Goal: Information Seeking & Learning: Understand process/instructions

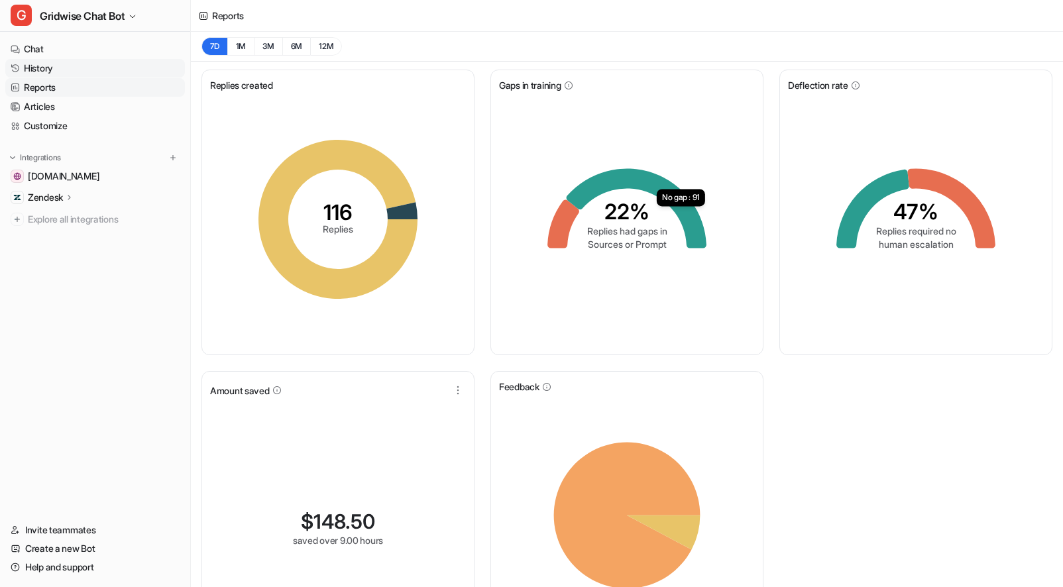
click at [36, 70] on link "History" at bounding box center [95, 68] width 180 height 19
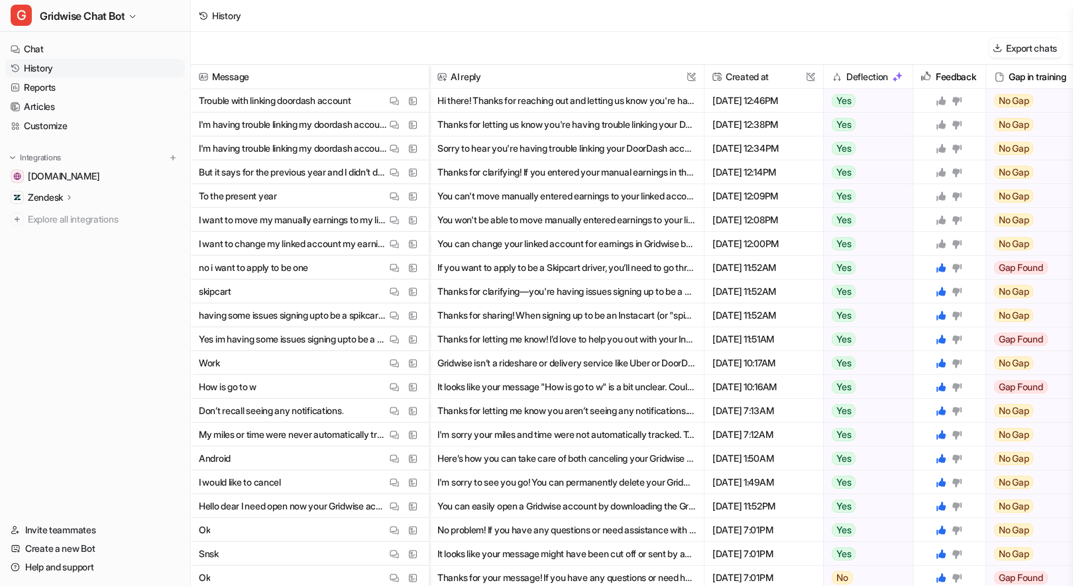
click at [393, 240] on img at bounding box center [394, 244] width 9 height 10
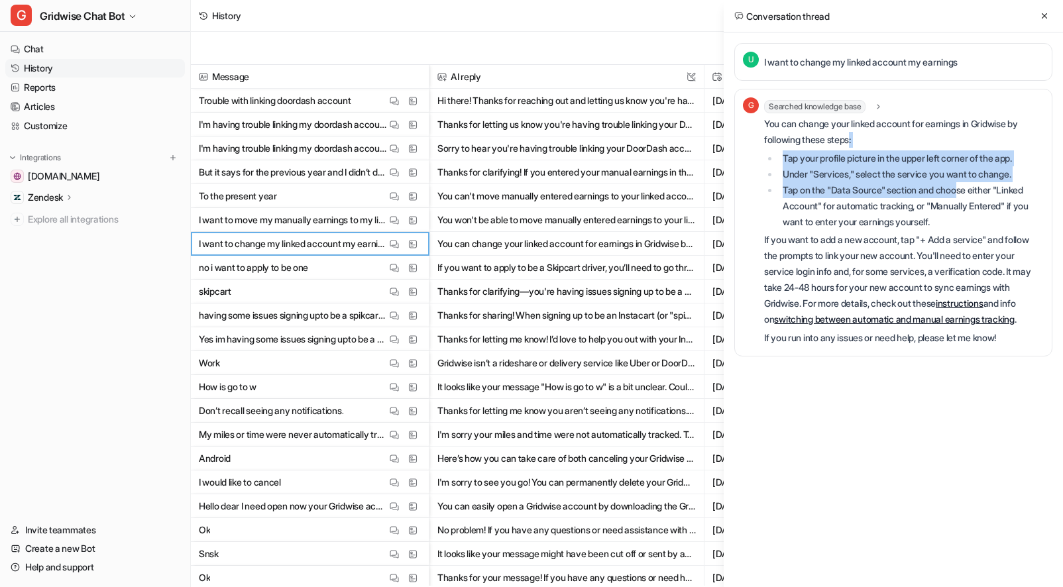
click at [965, 186] on div "You can change your linked account for earnings in Gridwise by following these …" at bounding box center [904, 231] width 280 height 230
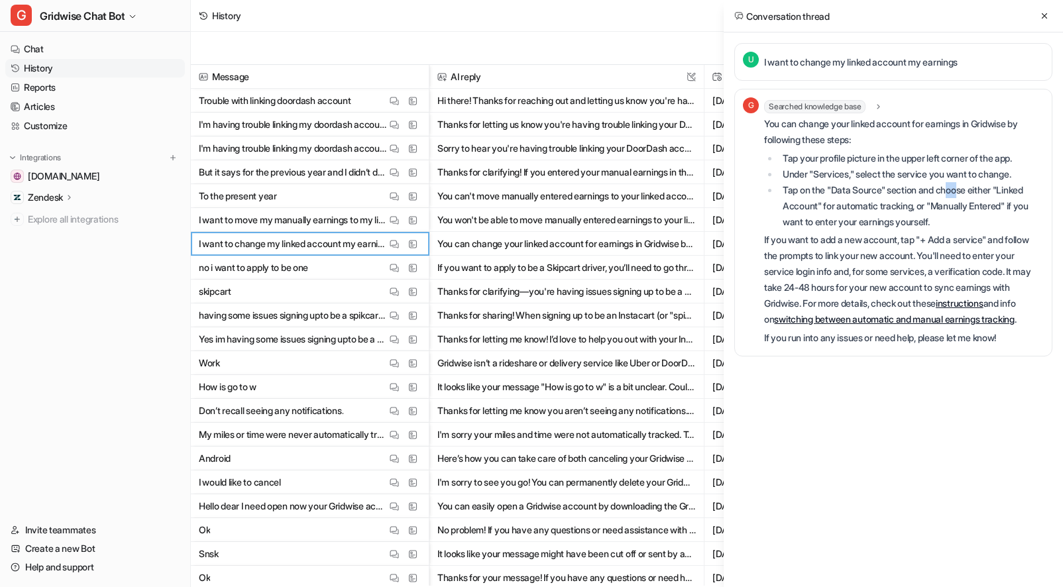
click at [965, 186] on li "Tap on the "Data Source" section and choose either "Linked Account" for automat…" at bounding box center [911, 206] width 265 height 48
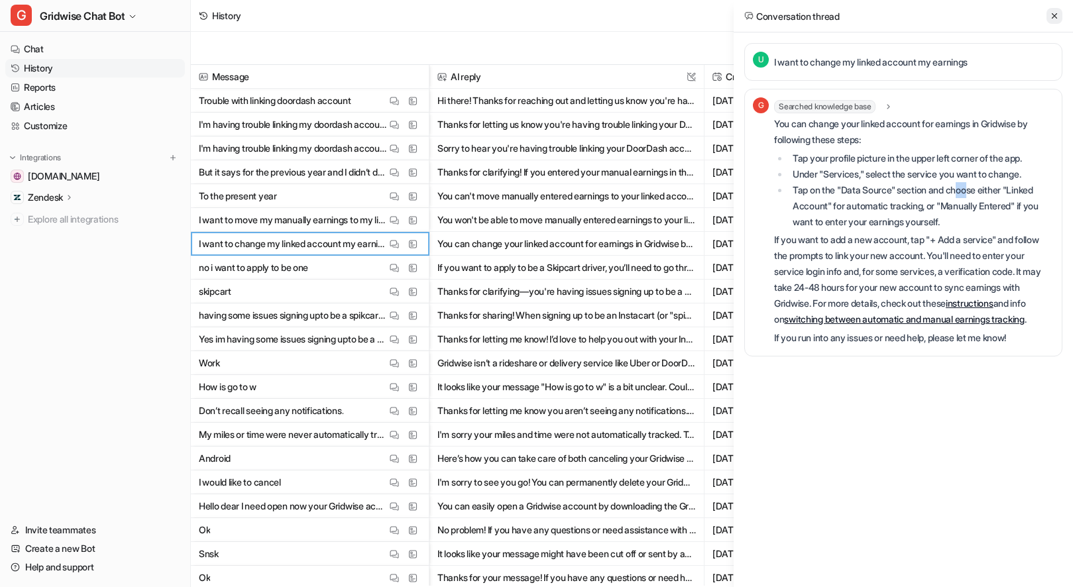
click at [1048, 12] on button at bounding box center [1054, 16] width 16 height 16
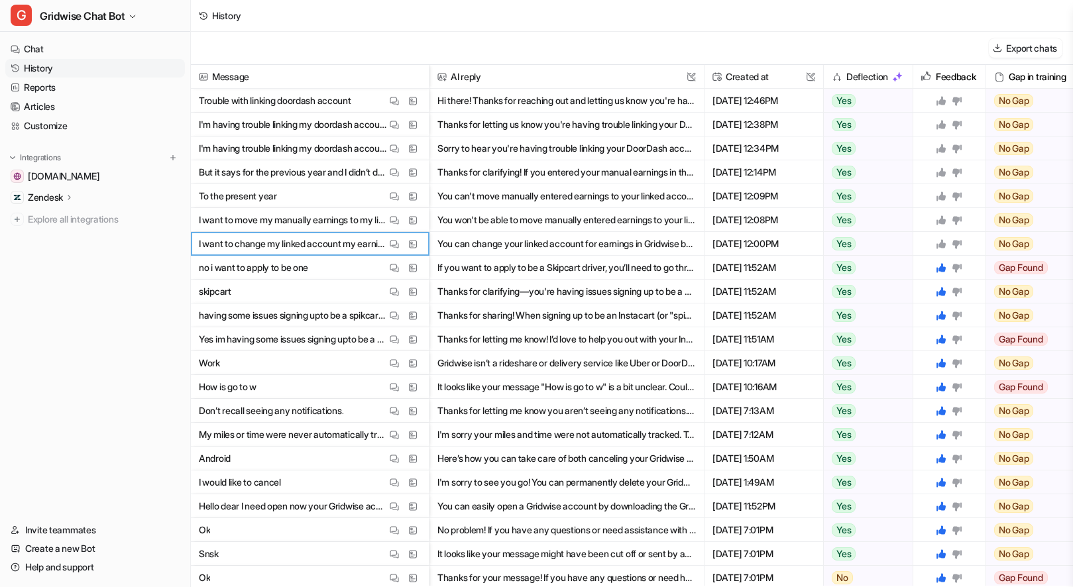
click at [942, 243] on icon at bounding box center [940, 243] width 9 height 9
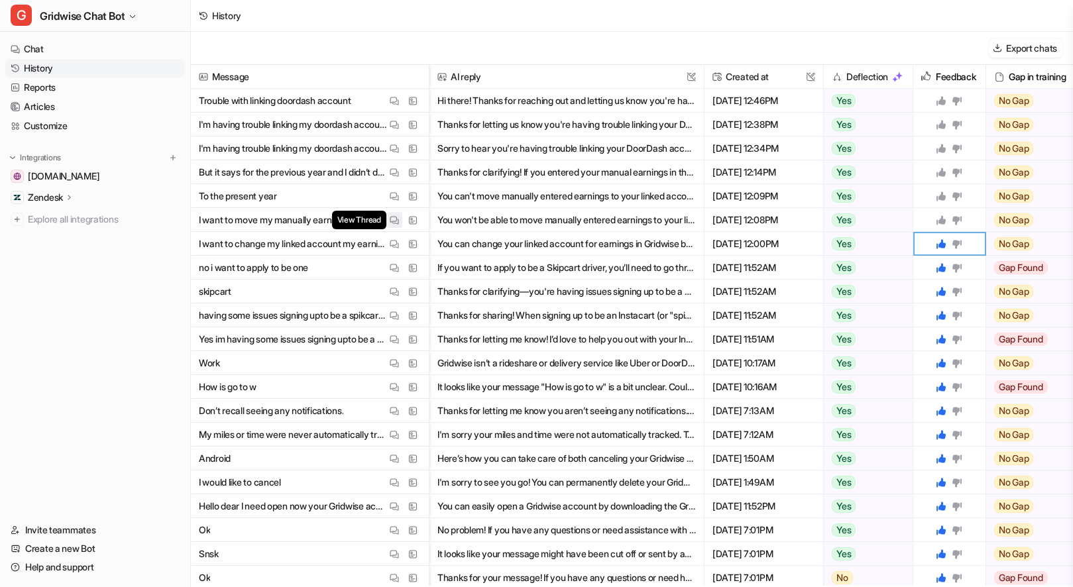
click at [390, 218] on img at bounding box center [394, 220] width 9 height 10
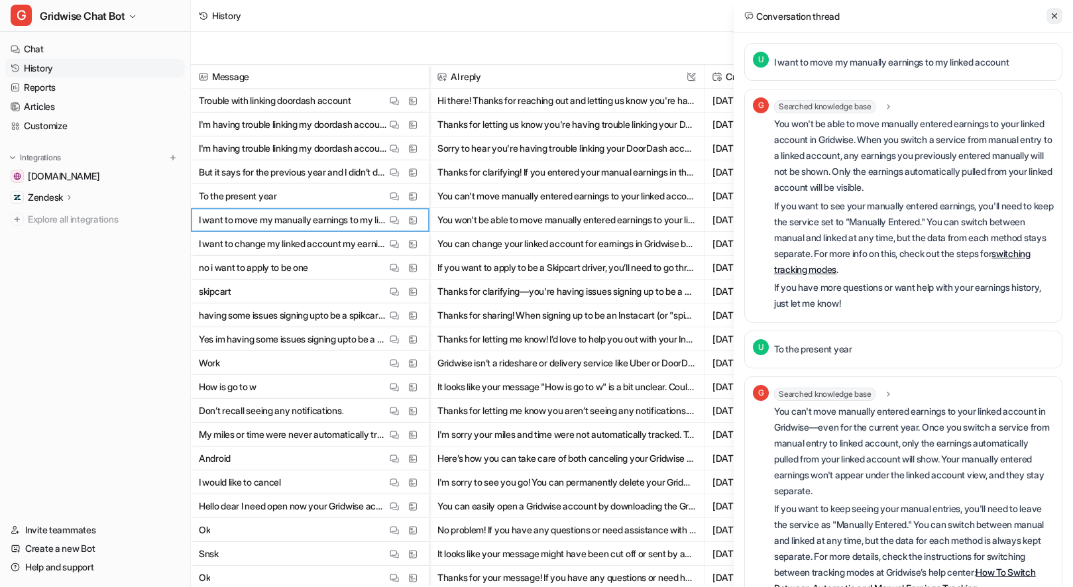
click at [1058, 9] on button at bounding box center [1054, 16] width 16 height 16
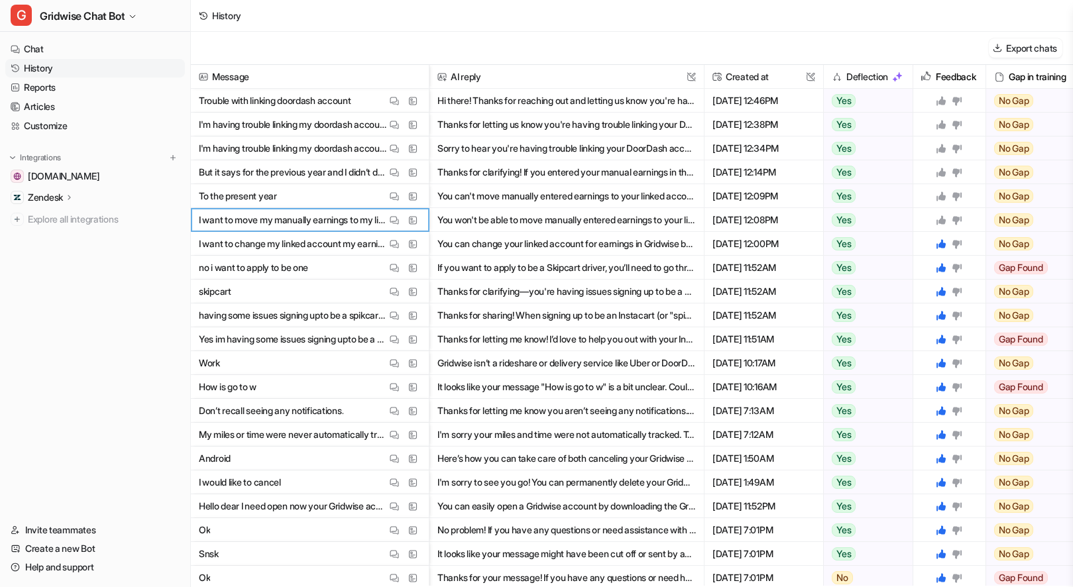
click at [944, 222] on icon at bounding box center [940, 219] width 9 height 9
click at [938, 195] on icon at bounding box center [941, 196] width 11 height 11
click at [934, 165] on div at bounding box center [950, 171] width 62 height 23
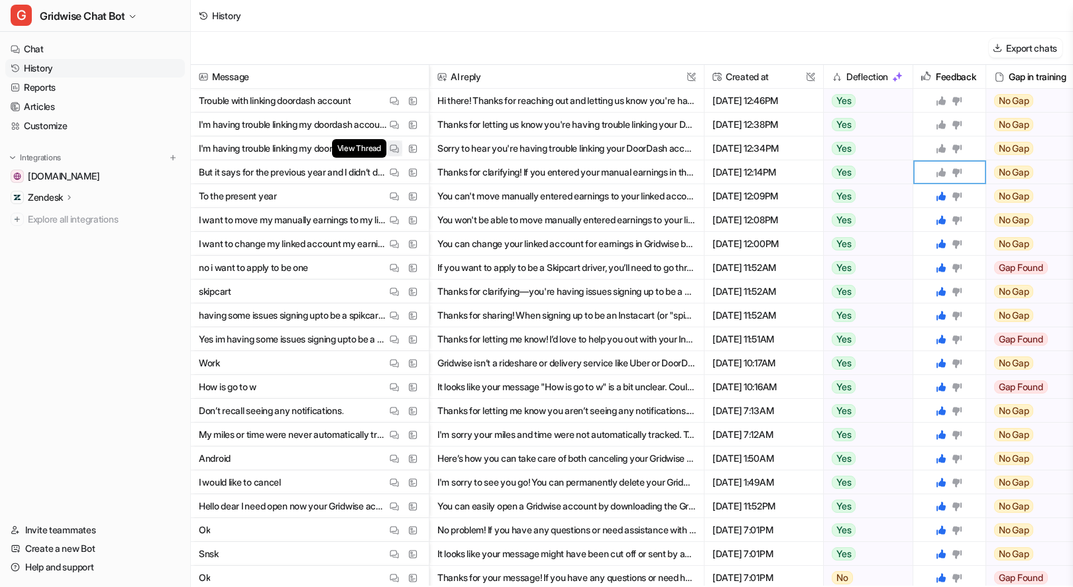
click at [389, 146] on button "View Thread" at bounding box center [394, 148] width 16 height 16
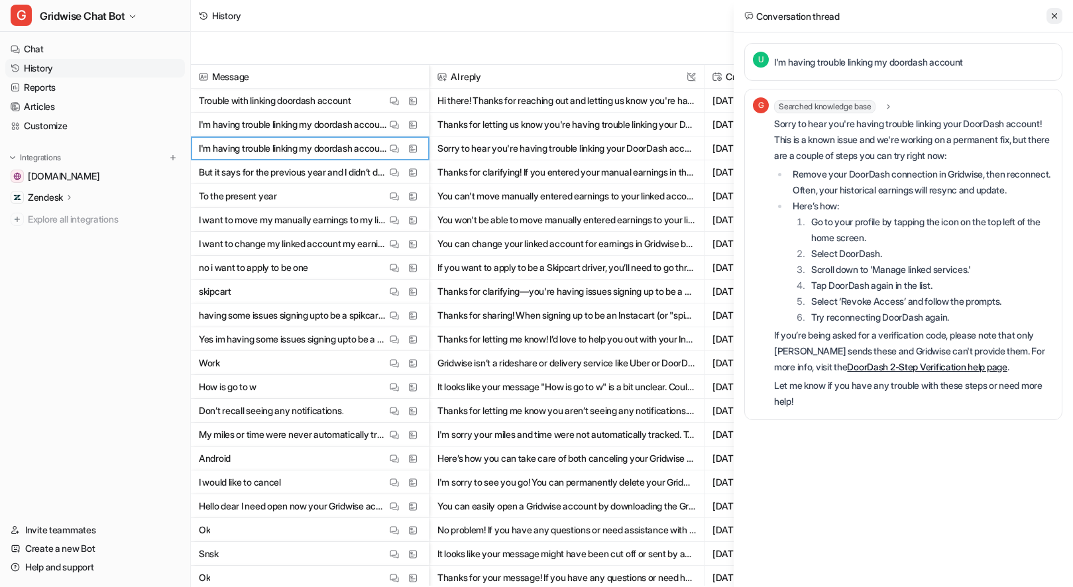
click at [1061, 21] on button at bounding box center [1054, 16] width 16 height 16
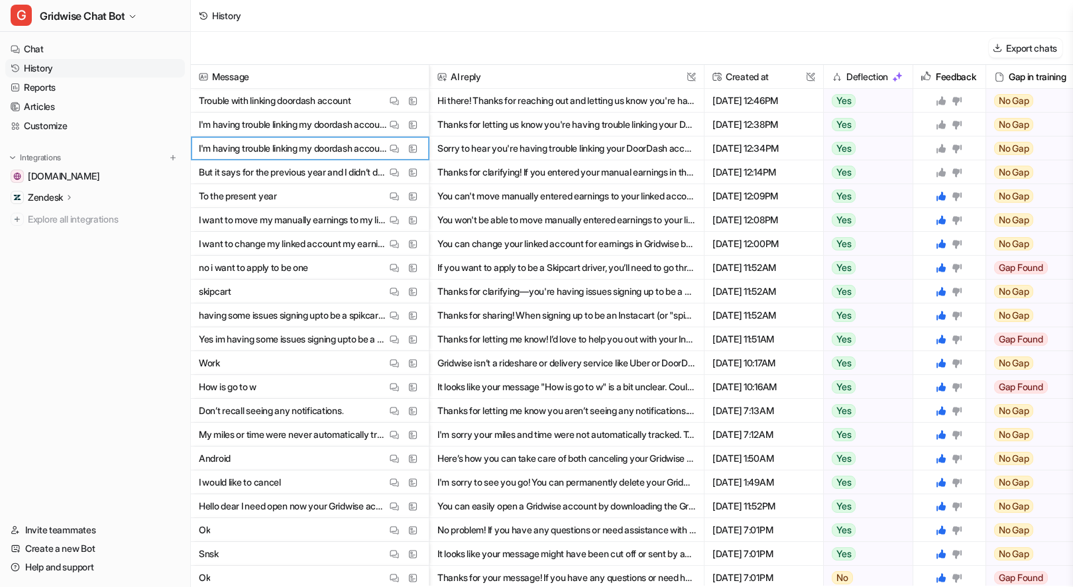
click at [944, 170] on icon at bounding box center [941, 172] width 11 height 11
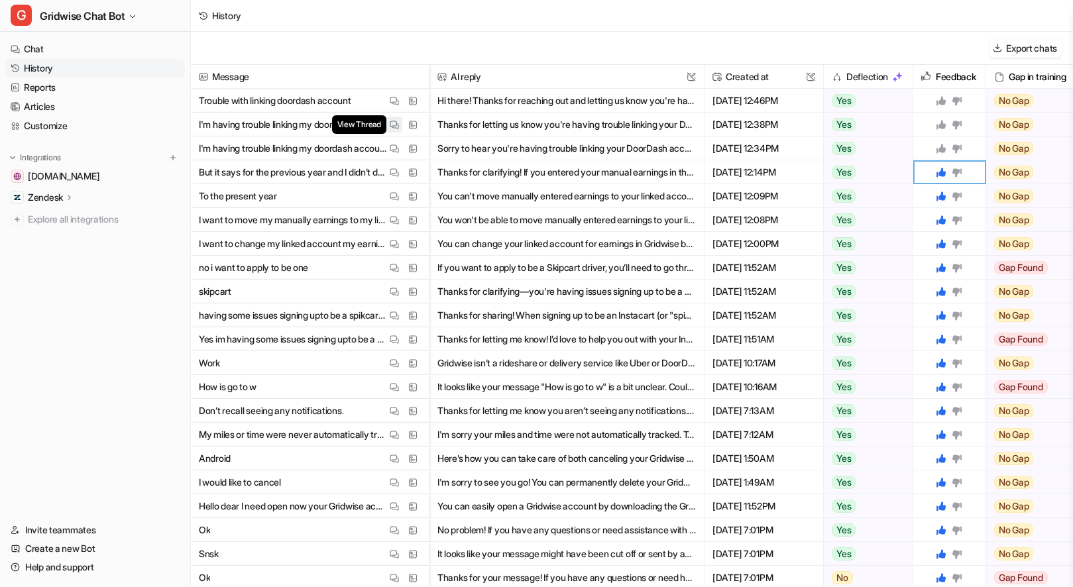
click at [396, 121] on img at bounding box center [394, 125] width 9 height 10
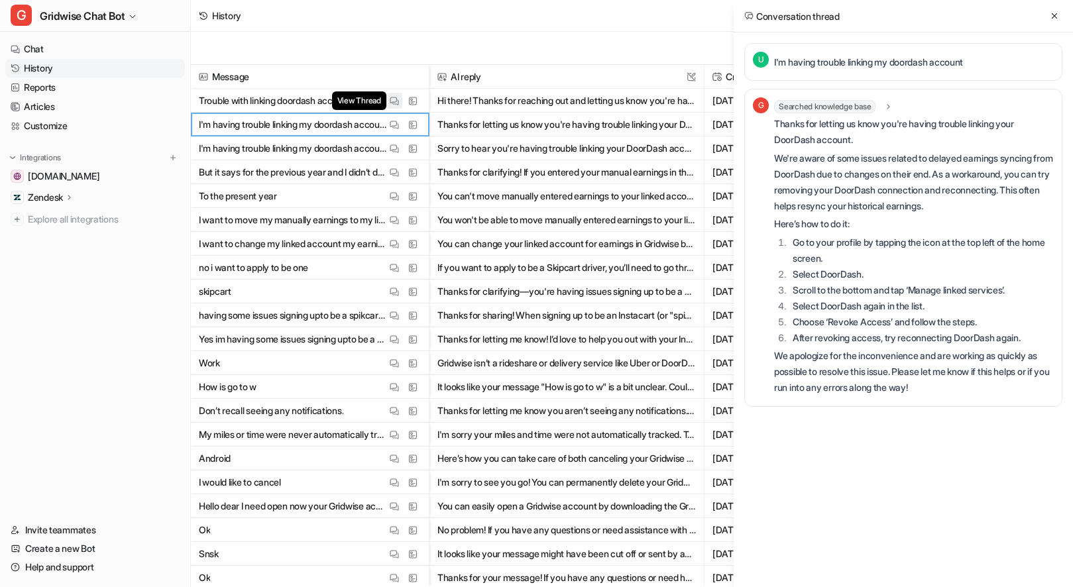
click at [396, 96] on img at bounding box center [394, 101] width 9 height 10
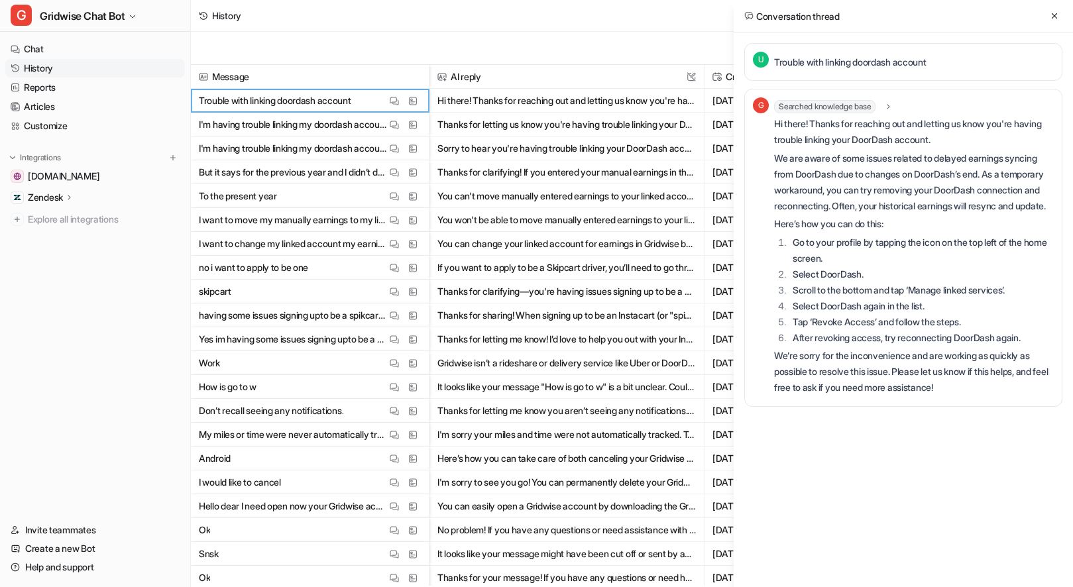
click at [1052, 15] on icon at bounding box center [1054, 15] width 9 height 9
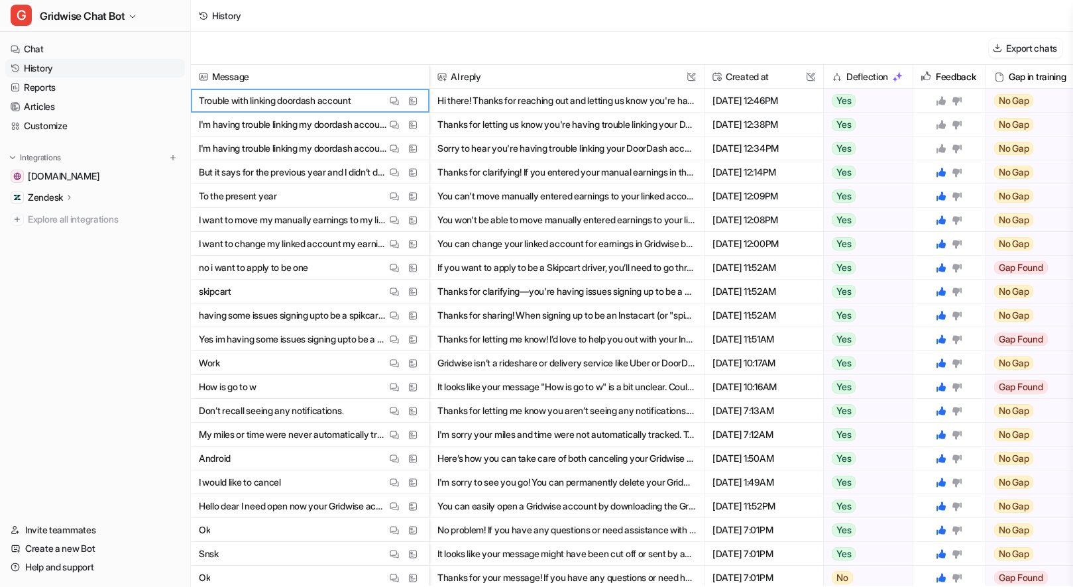
click at [942, 145] on icon at bounding box center [940, 148] width 9 height 9
click at [939, 123] on icon at bounding box center [941, 124] width 11 height 11
click at [941, 99] on icon at bounding box center [940, 100] width 9 height 9
